Goal: Information Seeking & Learning: Learn about a topic

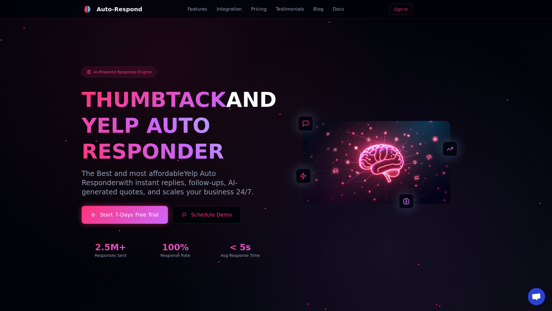
click at [314, 9] on link "Blog" at bounding box center [319, 9] width 10 height 7
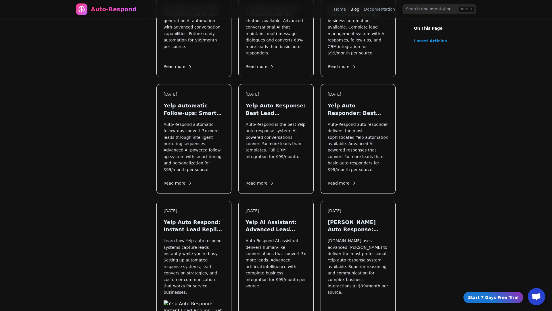
scroll to position [634, 0]
